Goal: Find specific page/section: Find specific page/section

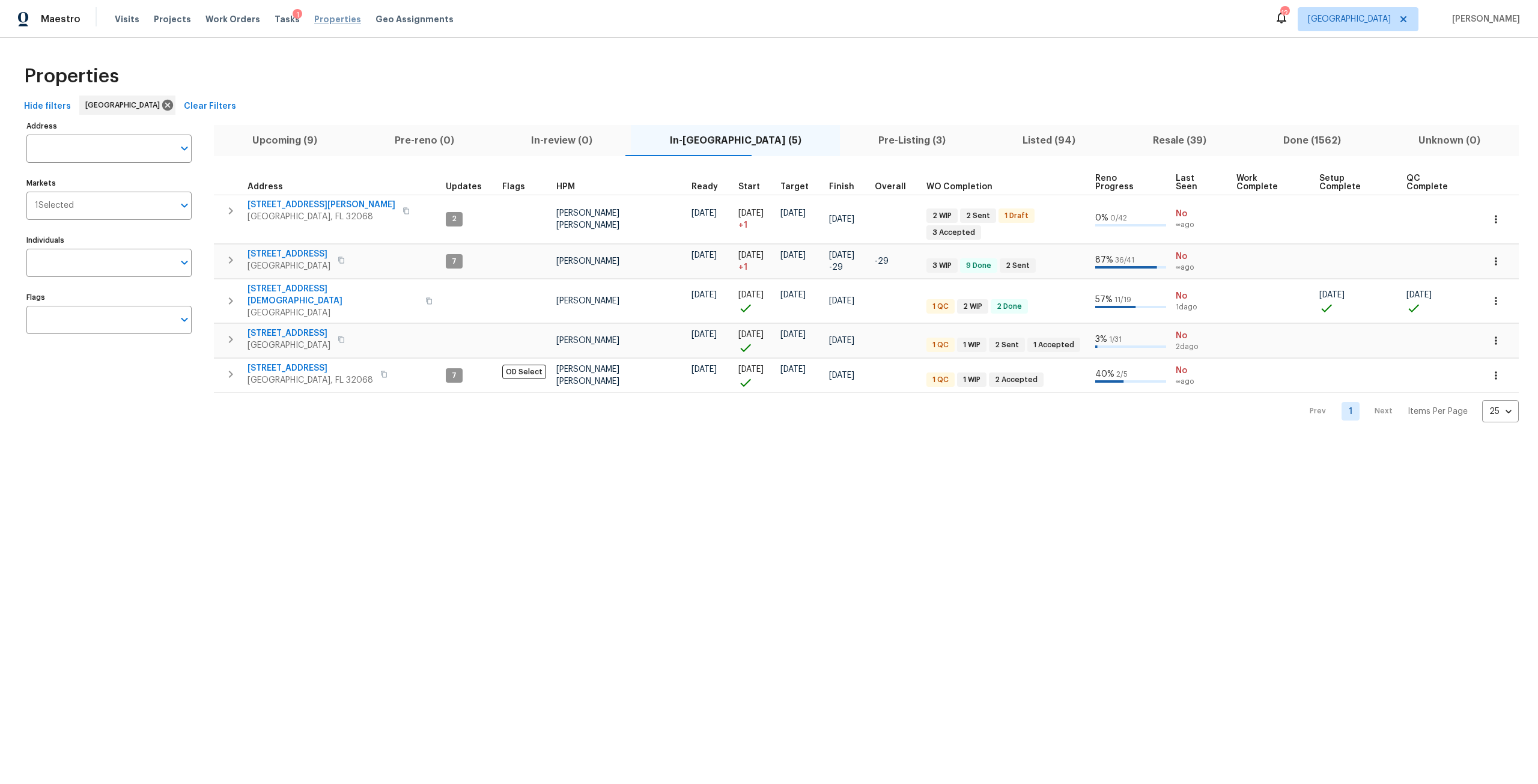
click at [314, 24] on span "Properties" at bounding box center [337, 19] width 47 height 12
click at [316, 21] on span "Properties" at bounding box center [337, 19] width 47 height 12
click at [333, 23] on span "Properties" at bounding box center [337, 19] width 47 height 12
click at [223, 20] on span "Work Orders" at bounding box center [233, 19] width 55 height 12
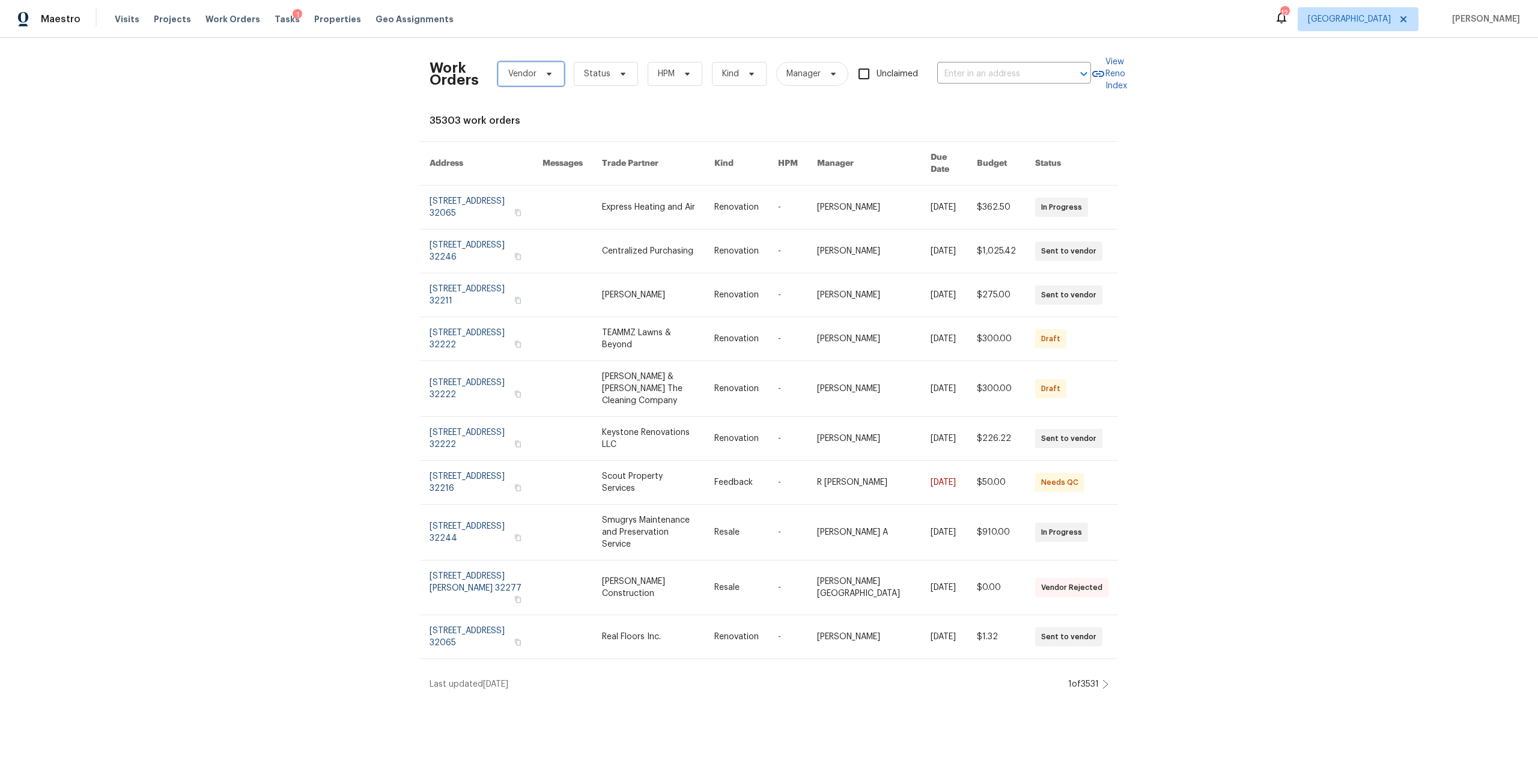
click at [515, 81] on span "Vendor" at bounding box center [531, 74] width 66 height 24
type input "scout"
click at [599, 178] on div "Scout Property Services - JAX-S" at bounding box center [563, 173] width 126 height 12
